Goal: Task Accomplishment & Management: Complete application form

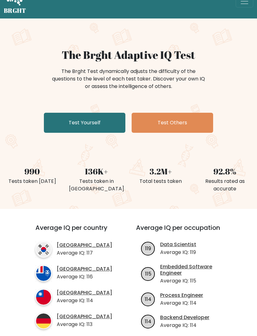
scroll to position [16, 0]
click at [60, 124] on link "Test Yourself" at bounding box center [84, 123] width 81 height 20
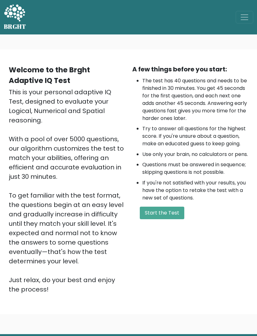
click at [170, 219] on button "Start the Test" at bounding box center [162, 213] width 44 height 13
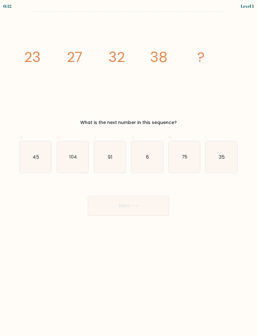
click at [33, 155] on icon "45" at bounding box center [36, 157] width 32 height 32
click at [128, 168] on input "a. 45" at bounding box center [128, 170] width 0 height 4
radio input "true"
click at [137, 210] on button "Next" at bounding box center [128, 206] width 81 height 20
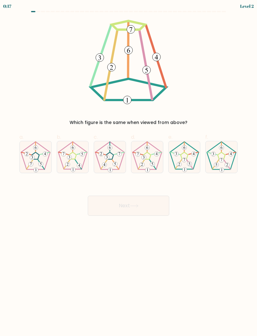
click at [188, 160] on icon at bounding box center [185, 157] width 32 height 32
click at [129, 168] on input "e." at bounding box center [128, 170] width 0 height 4
radio input "true"
click at [140, 211] on button "Next" at bounding box center [128, 206] width 81 height 20
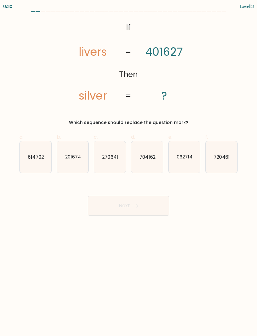
click at [150, 158] on text "704162" at bounding box center [147, 157] width 16 height 7
click at [129, 168] on input "d. 704162" at bounding box center [128, 170] width 0 height 4
radio input "true"
click at [137, 208] on button "Next" at bounding box center [128, 206] width 81 height 20
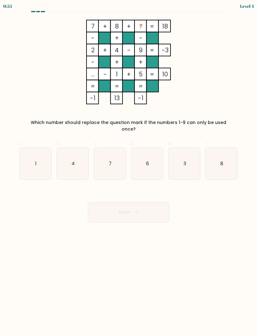
click at [184, 161] on icon "3" at bounding box center [185, 164] width 32 height 32
click at [129, 168] on input "e. 3" at bounding box center [128, 170] width 0 height 4
radio input "true"
click at [149, 207] on button "Next" at bounding box center [128, 212] width 81 height 20
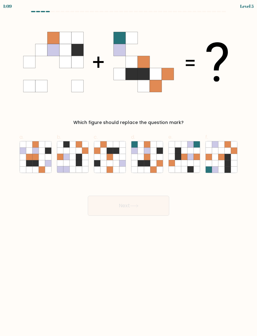
click at [151, 161] on icon at bounding box center [153, 163] width 6 height 6
click at [129, 168] on input "d." at bounding box center [128, 170] width 0 height 4
radio input "true"
click at [154, 208] on button "Next" at bounding box center [128, 206] width 81 height 20
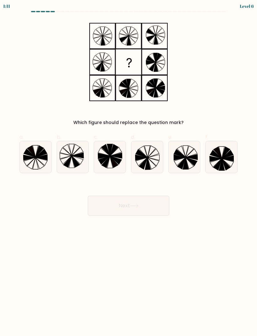
click at [153, 159] on icon at bounding box center [154, 158] width 12 height 6
click at [129, 168] on input "d." at bounding box center [128, 170] width 0 height 4
radio input "true"
click at [138, 208] on button "Next" at bounding box center [128, 206] width 81 height 20
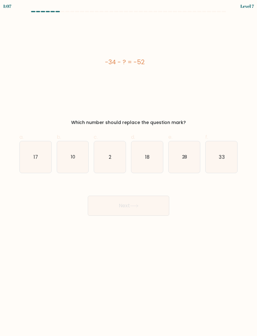
click at [154, 154] on icon "18" at bounding box center [147, 157] width 32 height 32
click at [129, 168] on input "d. 18" at bounding box center [128, 170] width 0 height 4
radio input "true"
click at [146, 202] on button "Next" at bounding box center [128, 206] width 81 height 20
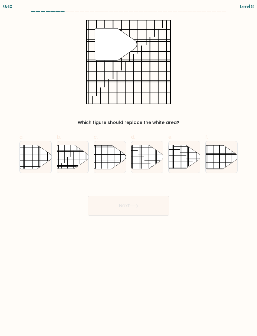
click at [219, 160] on line at bounding box center [219, 160] width 0 height 44
click at [129, 168] on input "f." at bounding box center [128, 170] width 0 height 4
radio input "true"
click at [155, 209] on button "Next" at bounding box center [128, 206] width 81 height 20
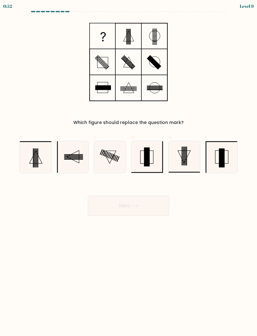
click at [228, 160] on icon at bounding box center [222, 157] width 32 height 32
click at [129, 168] on input "f." at bounding box center [128, 170] width 0 height 4
radio input "true"
click at [158, 206] on button "Next" at bounding box center [128, 206] width 81 height 20
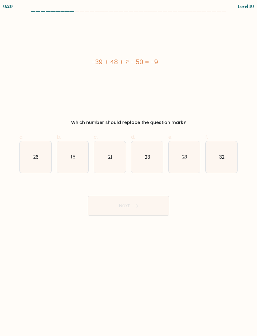
click at [137, 167] on icon "23" at bounding box center [147, 157] width 32 height 32
click at [129, 168] on input "d. 23" at bounding box center [128, 170] width 0 height 4
radio input "true"
click at [134, 212] on button "Next" at bounding box center [128, 206] width 81 height 20
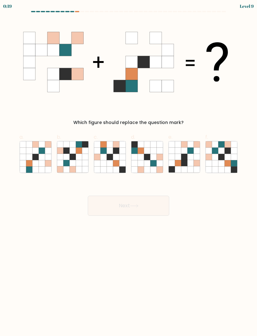
click at [123, 205] on button "Next" at bounding box center [128, 206] width 81 height 20
click at [220, 248] on body "1:02 Level 9" at bounding box center [128, 168] width 257 height 336
click at [78, 165] on icon at bounding box center [79, 163] width 6 height 6
click at [128, 168] on input "b." at bounding box center [128, 170] width 0 height 4
radio input "true"
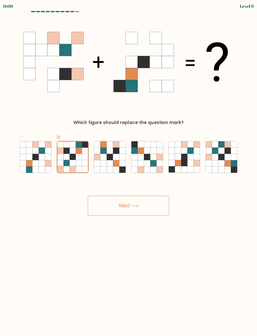
click at [144, 206] on div "Next" at bounding box center [129, 198] width 226 height 35
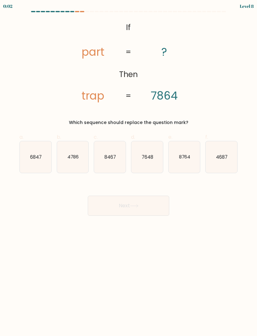
click at [150, 159] on text "7648" at bounding box center [148, 157] width 12 height 7
click at [129, 168] on input "d. 7648" at bounding box center [128, 170] width 0 height 4
radio input "true"
click at [140, 204] on button "Next" at bounding box center [128, 206] width 81 height 20
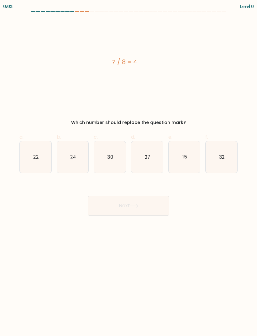
click at [71, 155] on text "24" at bounding box center [73, 157] width 6 height 7
click at [128, 168] on input "b. 24" at bounding box center [128, 170] width 0 height 4
radio input "true"
click at [118, 211] on button "Next" at bounding box center [128, 206] width 81 height 20
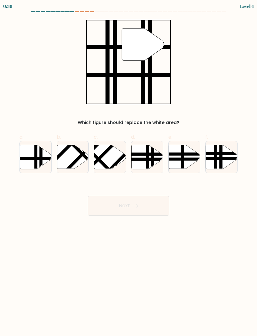
click at [22, 159] on line at bounding box center [25, 159] width 64 height 0
click at [128, 168] on input "a." at bounding box center [128, 170] width 0 height 4
radio input "true"
click at [92, 203] on button "Next" at bounding box center [128, 206] width 81 height 20
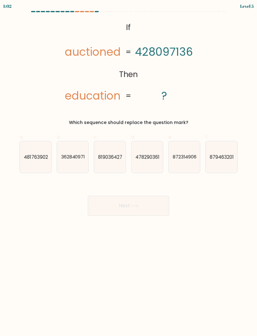
click at [71, 165] on icon "362840971" at bounding box center [73, 157] width 32 height 32
click at [128, 168] on input "b. 362840971" at bounding box center [128, 170] width 0 height 4
radio input "true"
click at [95, 206] on button "Next" at bounding box center [128, 206] width 81 height 20
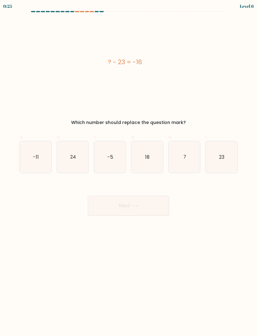
click at [197, 200] on div "Next" at bounding box center [129, 198] width 226 height 35
click at [196, 150] on icon "7" at bounding box center [185, 157] width 32 height 32
click at [129, 168] on input "e. 7" at bounding box center [128, 170] width 0 height 4
radio input "true"
click at [136, 214] on button "Next" at bounding box center [128, 206] width 81 height 20
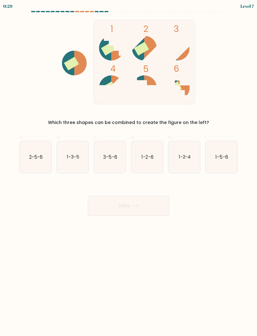
click at [226, 153] on icon "1-5-6" at bounding box center [222, 157] width 32 height 32
click at [129, 168] on input "f. 1-5-6" at bounding box center [128, 170] width 0 height 4
radio input "true"
click at [138, 208] on button "Next" at bounding box center [128, 206] width 81 height 20
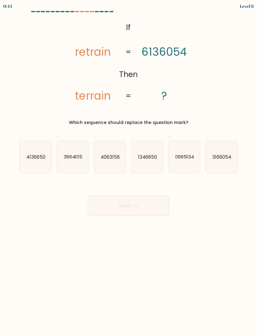
click at [225, 158] on text "3166054" at bounding box center [221, 157] width 19 height 7
click at [129, 168] on input "f. 3166054" at bounding box center [128, 170] width 0 height 4
radio input "true"
click at [158, 199] on button "Next" at bounding box center [128, 206] width 81 height 20
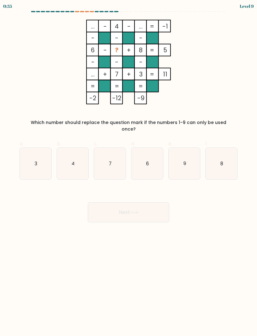
click at [35, 164] on icon "3" at bounding box center [36, 164] width 32 height 32
click at [128, 168] on input "a. 3" at bounding box center [128, 170] width 0 height 4
radio input "true"
click at [192, 164] on icon "9" at bounding box center [185, 164] width 32 height 32
click at [129, 168] on input "e. 9" at bounding box center [128, 170] width 0 height 4
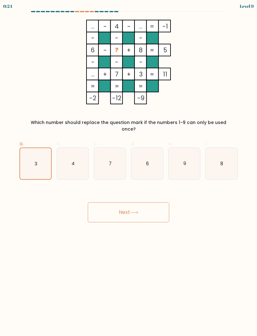
radio input "true"
click at [149, 206] on button "Next" at bounding box center [128, 212] width 81 height 20
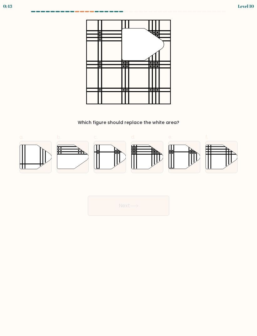
click at [150, 163] on icon at bounding box center [147, 157] width 32 height 24
click at [129, 168] on input "d." at bounding box center [128, 170] width 0 height 4
radio input "true"
click at [134, 210] on button "Next" at bounding box center [128, 206] width 81 height 20
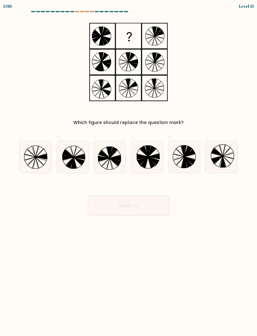
click at [184, 159] on icon at bounding box center [184, 162] width 5 height 11
click at [129, 168] on input "e." at bounding box center [128, 170] width 0 height 4
radio input "true"
click at [155, 206] on button "Next" at bounding box center [128, 206] width 81 height 20
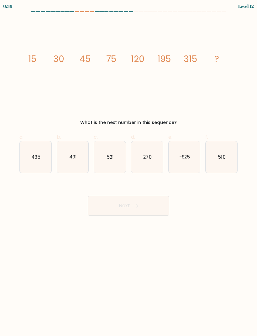
click at [222, 164] on icon "510" at bounding box center [222, 157] width 32 height 32
click at [129, 168] on input "f. 510" at bounding box center [128, 170] width 0 height 4
radio input "true"
click at [145, 209] on button "Next" at bounding box center [128, 206] width 81 height 20
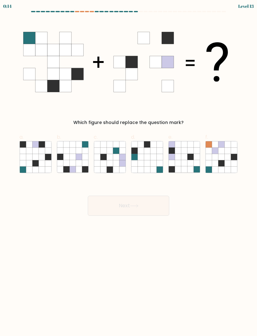
click at [71, 159] on icon at bounding box center [73, 157] width 6 height 6
click at [128, 168] on input "b." at bounding box center [128, 170] width 0 height 4
radio input "true"
click at [131, 202] on button "Next" at bounding box center [128, 206] width 81 height 20
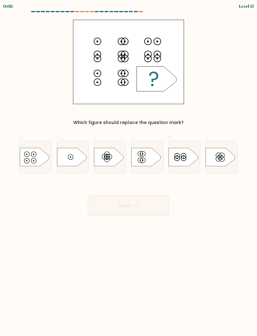
click at [226, 161] on icon at bounding box center [220, 157] width 29 height 18
click at [129, 168] on input "f." at bounding box center [128, 170] width 0 height 4
radio input "true"
click at [153, 206] on button "Next" at bounding box center [128, 206] width 81 height 20
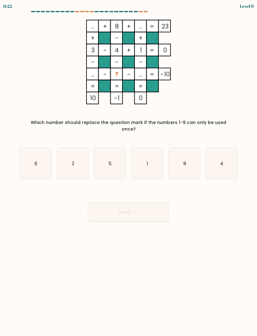
click at [112, 165] on icon "5" at bounding box center [110, 164] width 32 height 32
click at [128, 168] on input "c. 5" at bounding box center [128, 170] width 0 height 4
radio input "true"
click at [130, 209] on button "Next" at bounding box center [128, 212] width 81 height 20
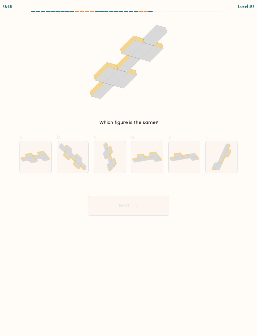
click at [72, 159] on icon at bounding box center [72, 158] width 7 height 5
click at [128, 168] on input "b." at bounding box center [128, 170] width 0 height 4
radio input "true"
click at [156, 205] on button "Next" at bounding box center [128, 206] width 81 height 20
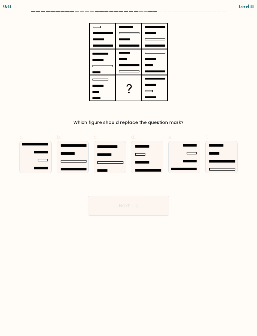
click at [116, 156] on icon at bounding box center [110, 157] width 32 height 32
click at [128, 168] on input "c." at bounding box center [128, 170] width 0 height 4
radio input "true"
click at [137, 207] on icon at bounding box center [134, 205] width 8 height 3
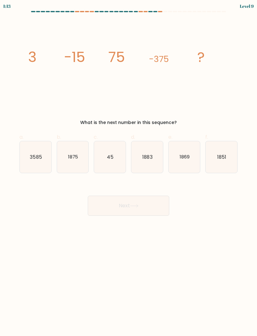
click at [118, 165] on icon "45" at bounding box center [110, 157] width 32 height 32
click at [128, 168] on input "c. 45" at bounding box center [128, 170] width 0 height 4
radio input "true"
click at [129, 208] on button "Next" at bounding box center [128, 206] width 81 height 20
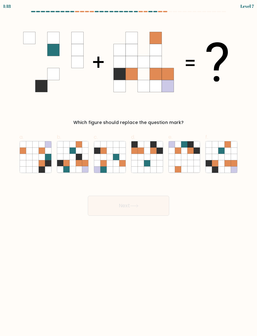
click at [227, 152] on icon at bounding box center [228, 151] width 6 height 6
click at [129, 168] on input "f." at bounding box center [128, 170] width 0 height 4
radio input "true"
click at [163, 205] on button "Next" at bounding box center [128, 206] width 81 height 20
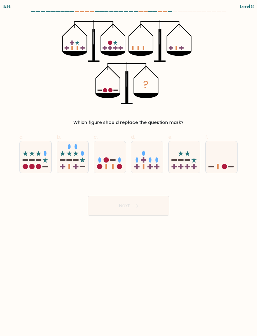
click at [189, 189] on div "Next" at bounding box center [129, 198] width 226 height 35
click at [114, 159] on rect at bounding box center [112, 160] width 5 height 2
click at [128, 168] on input "c." at bounding box center [128, 170] width 0 height 4
radio input "true"
click at [146, 202] on button "Next" at bounding box center [128, 206] width 81 height 20
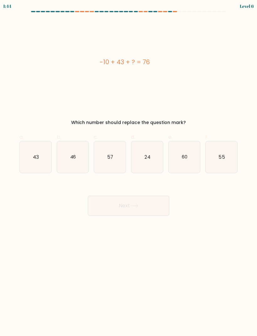
click at [22, 170] on icon "43" at bounding box center [36, 157] width 32 height 32
click at [128, 170] on input "a. 43" at bounding box center [128, 170] width 0 height 4
radio input "true"
click at [147, 203] on button "Next" at bounding box center [128, 206] width 81 height 20
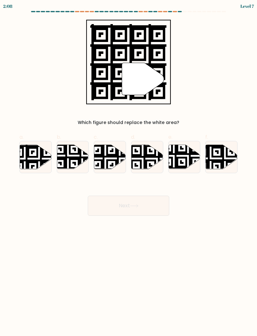
click at [26, 156] on icon at bounding box center [24, 144] width 57 height 57
click at [128, 168] on input "a." at bounding box center [128, 170] width 0 height 4
radio input "true"
click at [117, 214] on button "Next" at bounding box center [128, 206] width 81 height 20
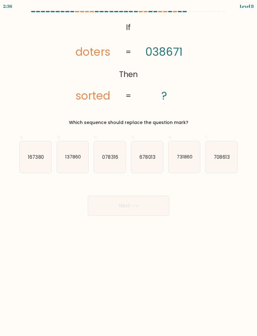
click at [77, 154] on icon "137860" at bounding box center [73, 157] width 32 height 32
click at [128, 168] on input "b. 137860" at bounding box center [128, 170] width 0 height 4
radio input "true"
click at [107, 205] on button "Next" at bounding box center [128, 206] width 81 height 20
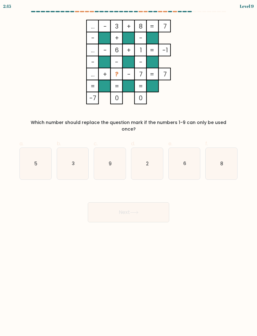
click at [148, 160] on text "2" at bounding box center [147, 163] width 3 height 7
click at [129, 168] on input "d. 2" at bounding box center [128, 170] width 0 height 4
radio input "true"
click at [116, 205] on button "Next" at bounding box center [128, 212] width 81 height 20
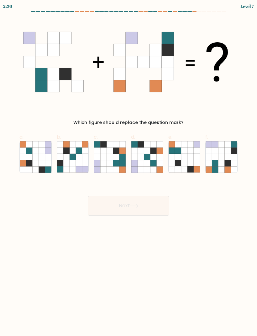
click at [221, 157] on icon at bounding box center [221, 157] width 6 height 6
click at [129, 168] on input "f." at bounding box center [128, 170] width 0 height 4
radio input "true"
click at [158, 207] on button "Next" at bounding box center [128, 206] width 81 height 20
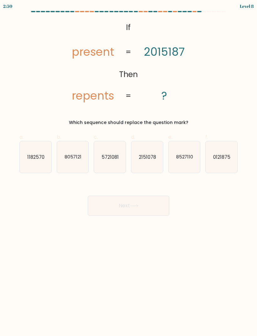
click at [226, 164] on icon "0121875" at bounding box center [222, 157] width 32 height 32
click at [129, 168] on input "f. 0121875" at bounding box center [128, 170] width 0 height 4
radio input "true"
click at [160, 207] on button "Next" at bounding box center [128, 206] width 81 height 20
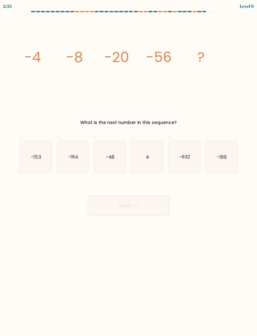
click at [76, 164] on icon "-164" at bounding box center [73, 157] width 32 height 32
click at [128, 168] on input "b. -164" at bounding box center [128, 170] width 0 height 4
radio input "true"
click at [144, 206] on button "Next" at bounding box center [128, 206] width 81 height 20
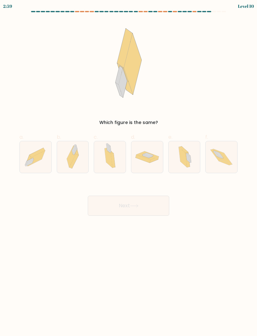
click at [188, 154] on icon at bounding box center [188, 154] width 4 height 3
click at [129, 168] on input "e." at bounding box center [128, 170] width 0 height 4
radio input "true"
click at [157, 208] on button "Next" at bounding box center [128, 206] width 81 height 20
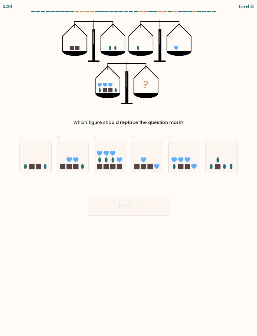
click at [110, 159] on icon at bounding box center [110, 157] width 32 height 26
click at [128, 168] on input "c." at bounding box center [128, 170] width 0 height 4
radio input "true"
click at [127, 202] on button "Next" at bounding box center [128, 206] width 81 height 20
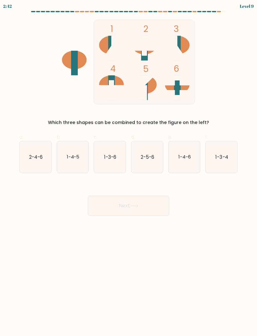
click at [25, 150] on icon "2-4-6" at bounding box center [36, 157] width 32 height 32
click at [128, 168] on input "a. 2-4-6" at bounding box center [128, 170] width 0 height 4
radio input "true"
click at [140, 202] on button "Next" at bounding box center [128, 206] width 81 height 20
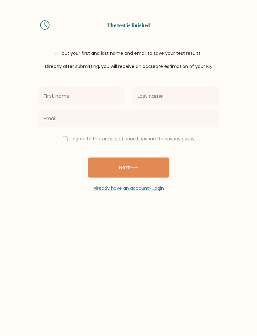
click at [92, 91] on input "text" at bounding box center [81, 96] width 86 height 18
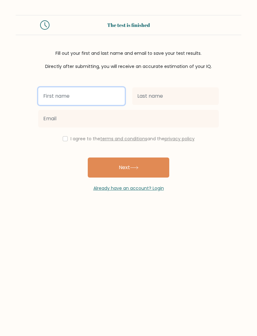
type input "Violet"
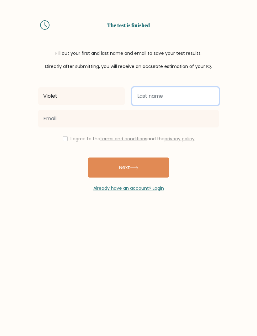
type input "[PERSON_NAME]"
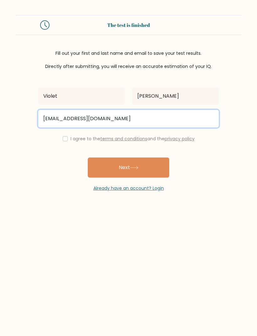
type input "violetmaeingram@icloud.com"
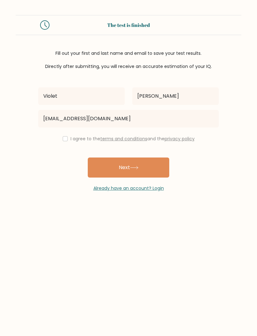
click at [82, 141] on label "I agree to the terms and conditions and the privacy policy" at bounding box center [132, 139] width 124 height 6
click at [65, 139] on input "checkbox" at bounding box center [65, 138] width 5 height 5
checkbox input "true"
click at [135, 171] on button "Next" at bounding box center [128, 168] width 81 height 20
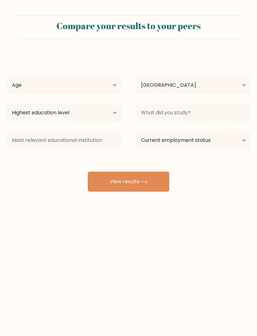
select select "US"
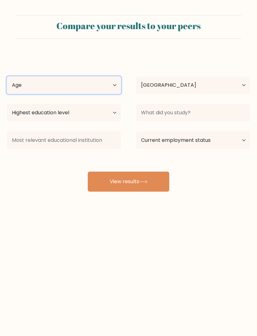
click at [112, 85] on select "Age Under [DEMOGRAPHIC_DATA] [DEMOGRAPHIC_DATA] [DEMOGRAPHIC_DATA] [DEMOGRAPHIC…" at bounding box center [64, 85] width 114 height 18
select select "18_24"
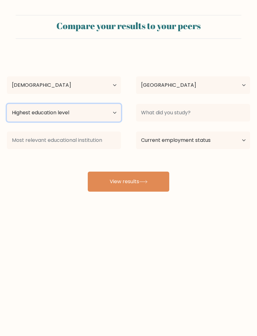
click at [106, 118] on select "Highest education level No schooling Primary Lower Secondary Upper Secondary Oc…" at bounding box center [64, 113] width 114 height 18
select select "primary"
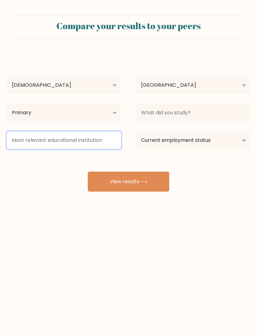
click at [105, 145] on input at bounding box center [64, 141] width 114 height 18
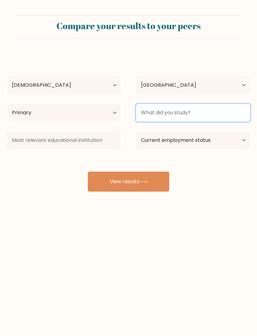
click at [224, 121] on input at bounding box center [193, 113] width 114 height 18
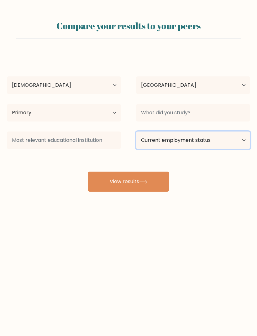
click at [218, 141] on select "Current employment status Employed Student Retired Other / prefer not to answer" at bounding box center [193, 141] width 114 height 18
select select "employed"
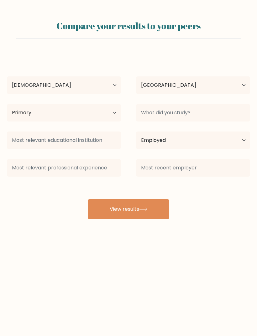
click at [120, 253] on body "Compare your results to your peers [PERSON_NAME] Age Under [DEMOGRAPHIC_DATA] […" at bounding box center [128, 168] width 257 height 336
click at [144, 211] on icon at bounding box center [143, 209] width 8 height 3
click at [144, 212] on button "View results" at bounding box center [128, 209] width 81 height 20
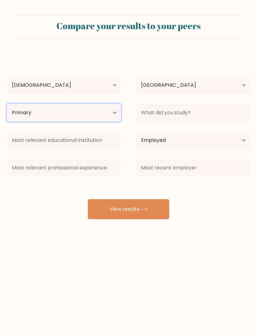
click at [104, 113] on select "Highest education level No schooling Primary Lower Secondary Upper Secondary Oc…" at bounding box center [64, 113] width 114 height 18
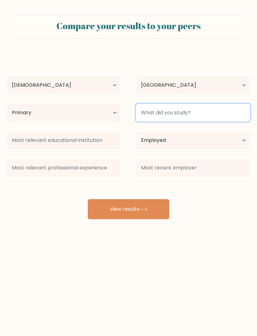
click at [193, 113] on input at bounding box center [193, 113] width 114 height 18
type input "high school"
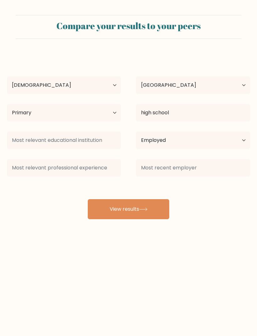
click at [158, 216] on button "View results" at bounding box center [128, 209] width 81 height 20
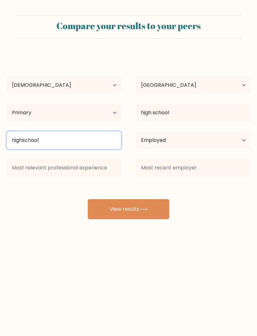
type input "highschool"
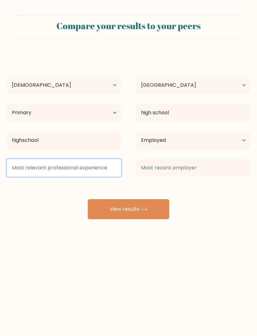
click at [103, 171] on input at bounding box center [64, 168] width 114 height 18
type input "manager"
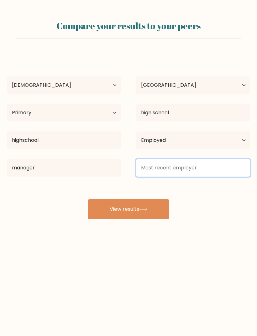
click at [192, 172] on input at bounding box center [193, 168] width 114 height 18
type input "restaurant"
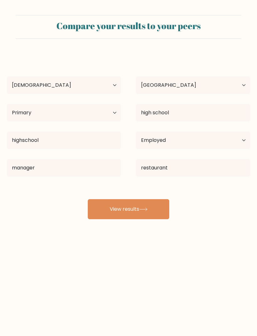
click at [154, 213] on button "View results" at bounding box center [128, 209] width 81 height 20
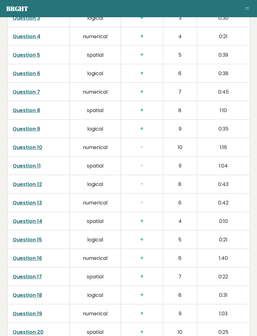
scroll to position [1091, 0]
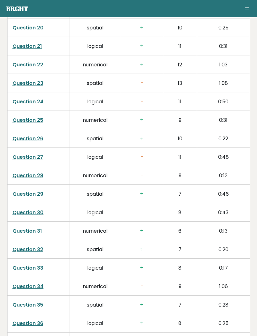
click at [158, 222] on td "+" at bounding box center [142, 231] width 42 height 18
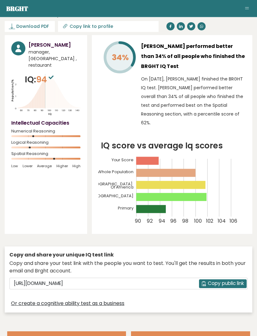
scroll to position [0, 0]
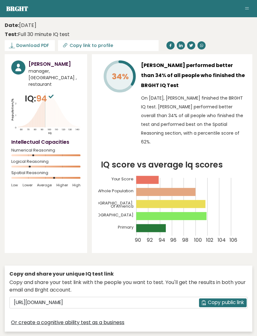
click at [178, 272] on div "Copy and share your unique IQ test link" at bounding box center [128, 274] width 238 height 8
click at [249, 198] on div "34% [PERSON_NAME] performed better than 34% of all people who finished the BRGH…" at bounding box center [172, 153] width 160 height 199
click at [247, 190] on div "34% [PERSON_NAME] performed better than 34% of all people who finished the BRGH…" at bounding box center [172, 153] width 160 height 199
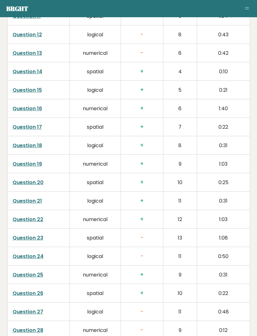
scroll to position [1238, 0]
